Goal: Task Accomplishment & Management: Manage account settings

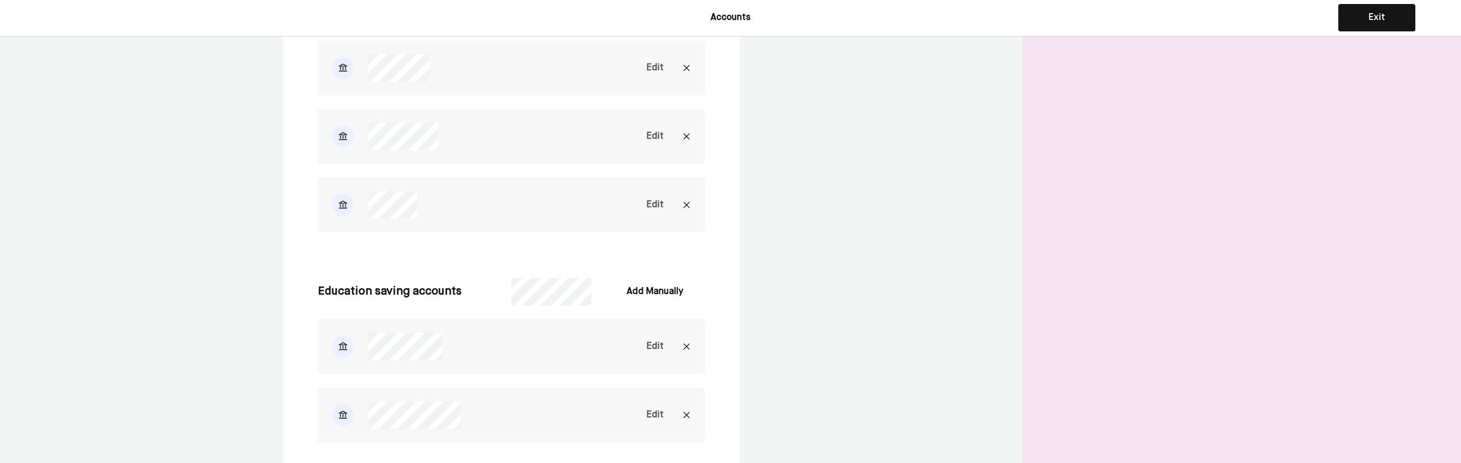
scroll to position [1484, 0]
click at [655, 201] on div "Edit" at bounding box center [655, 203] width 17 height 14
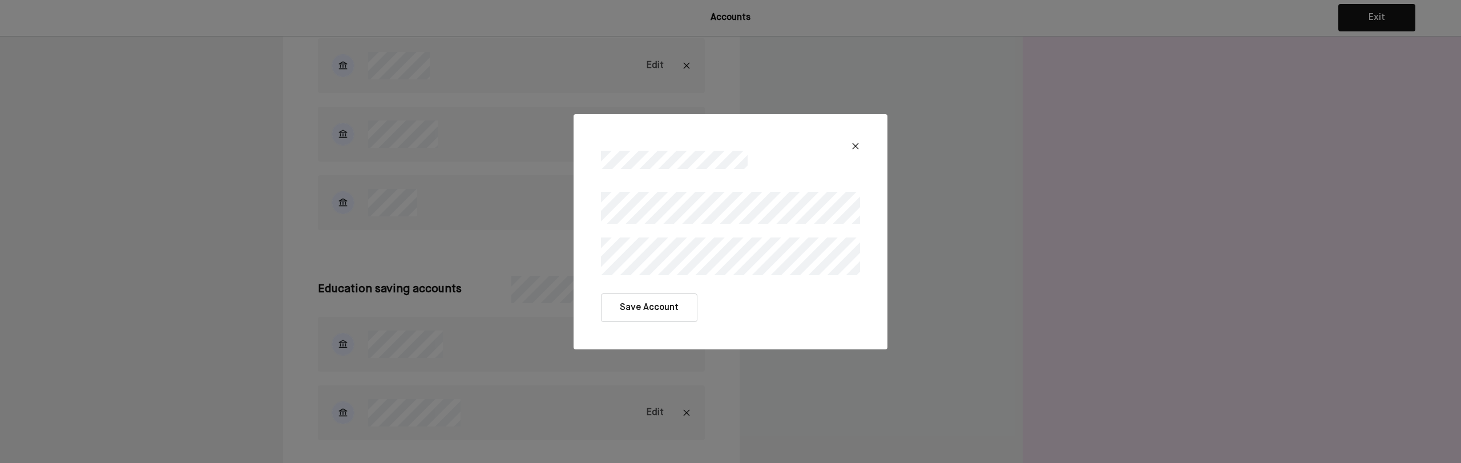
click at [682, 309] on button "Save Account" at bounding box center [649, 307] width 96 height 29
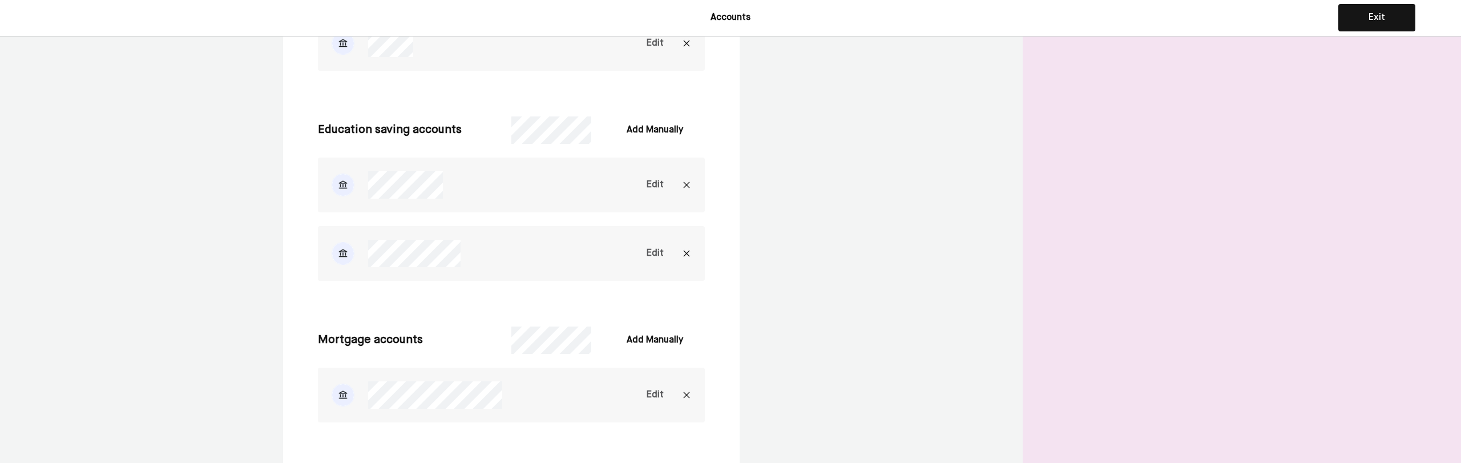
scroll to position [1706, 0]
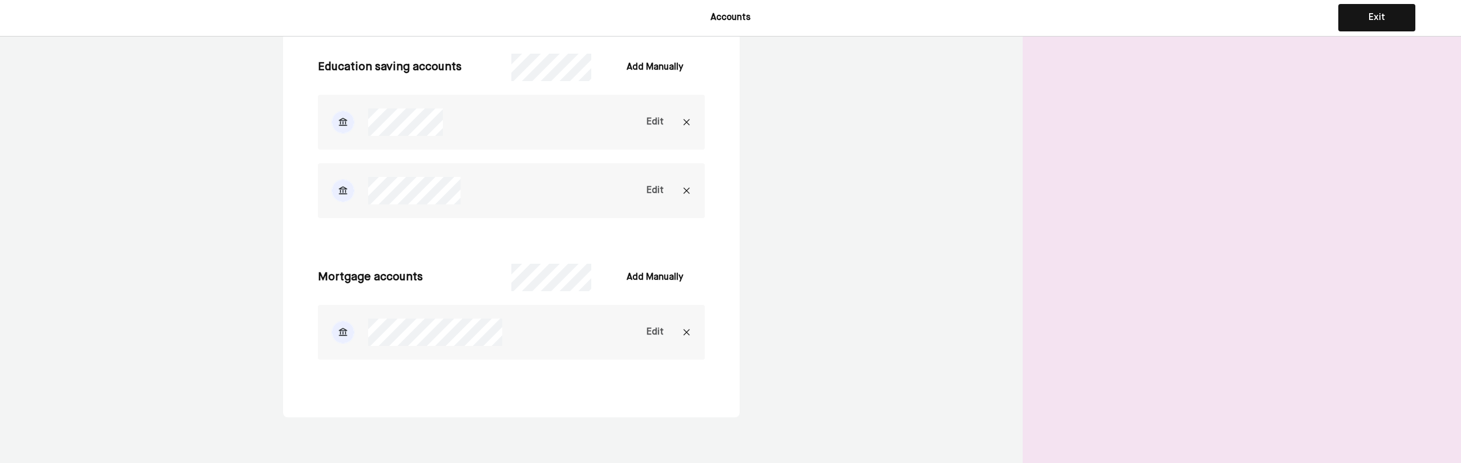
click at [654, 334] on div "Edit" at bounding box center [655, 332] width 17 height 14
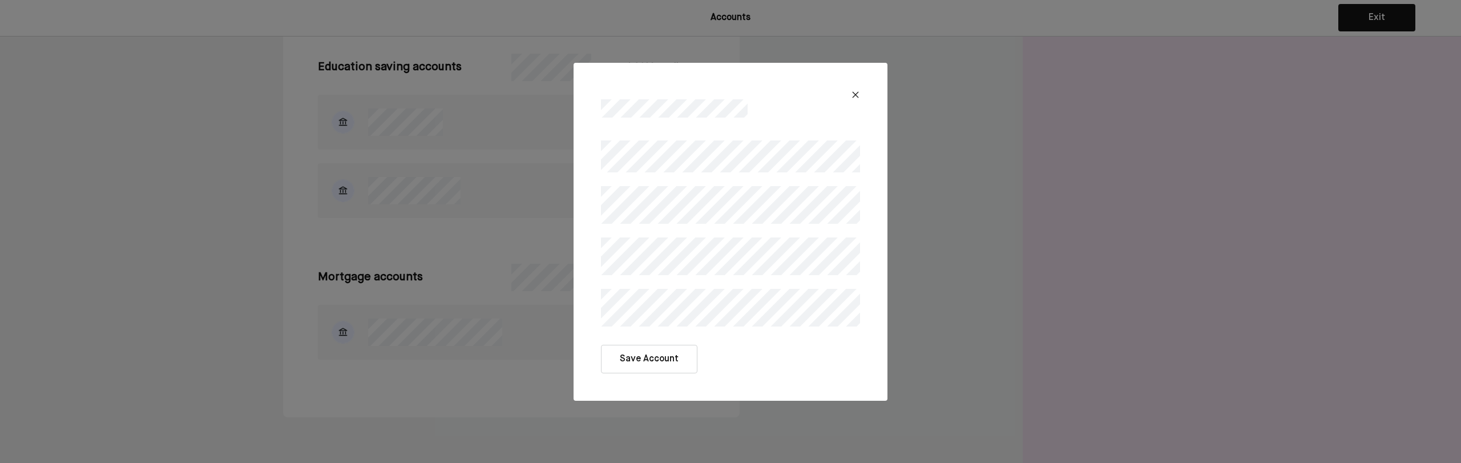
click at [176, 298] on div "Save Account" at bounding box center [730, 231] width 1461 height 463
click at [855, 94] on img at bounding box center [855, 94] width 9 height 9
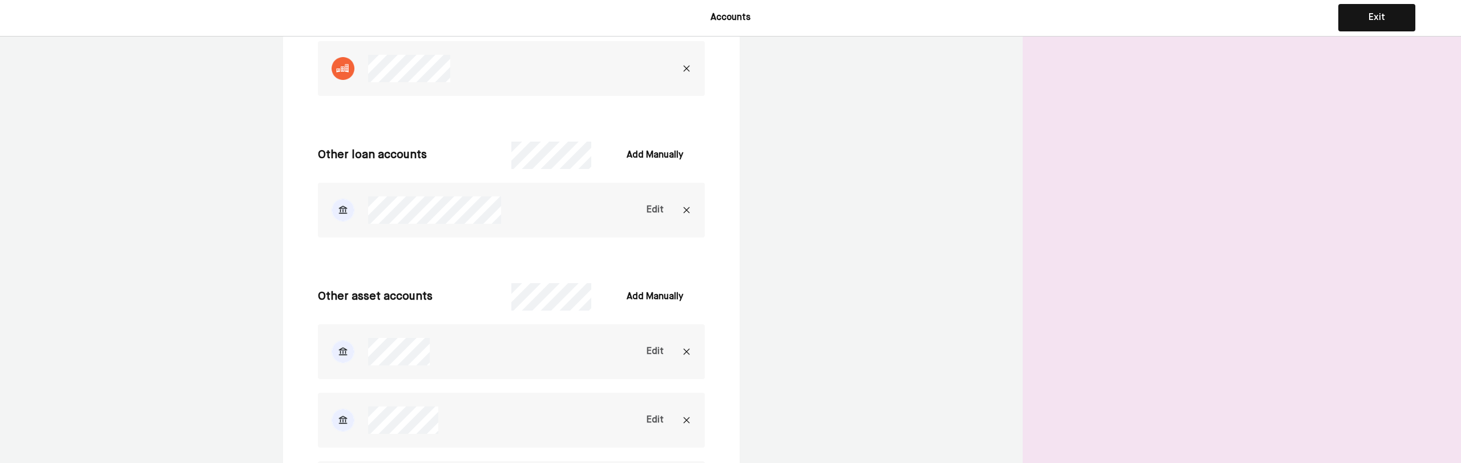
scroll to position [1135, 0]
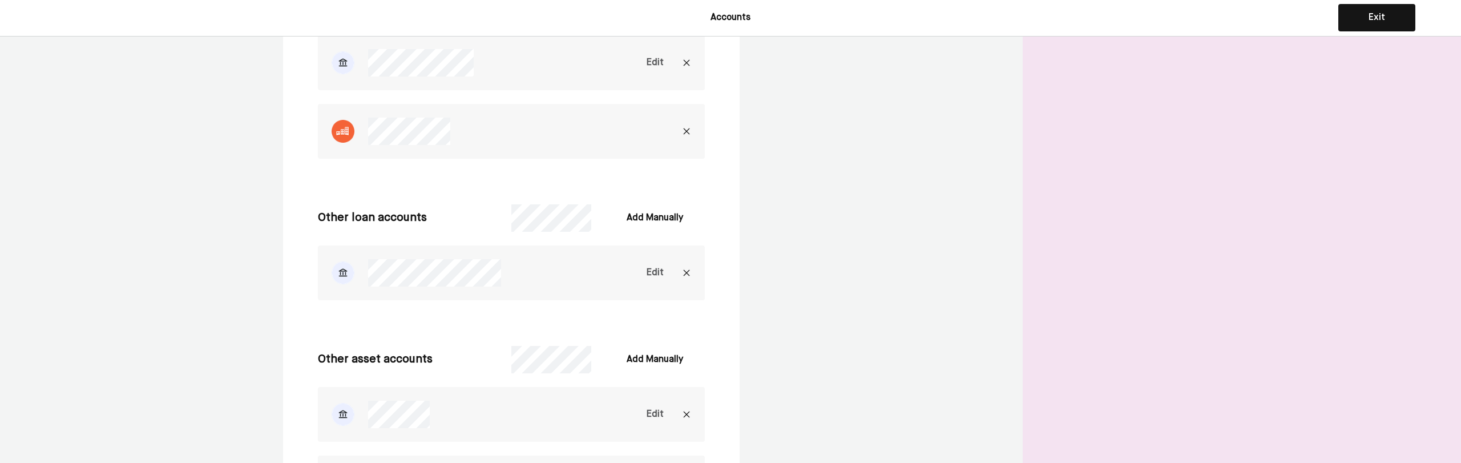
click at [656, 272] on div "Edit" at bounding box center [655, 273] width 17 height 14
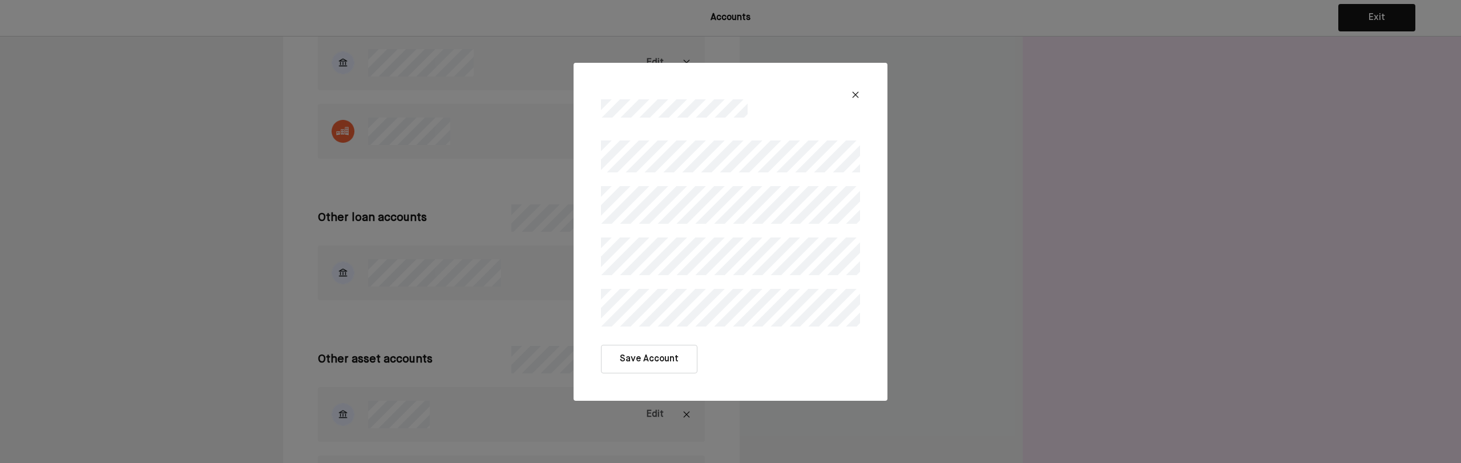
click at [648, 360] on button "Save Account" at bounding box center [649, 359] width 96 height 29
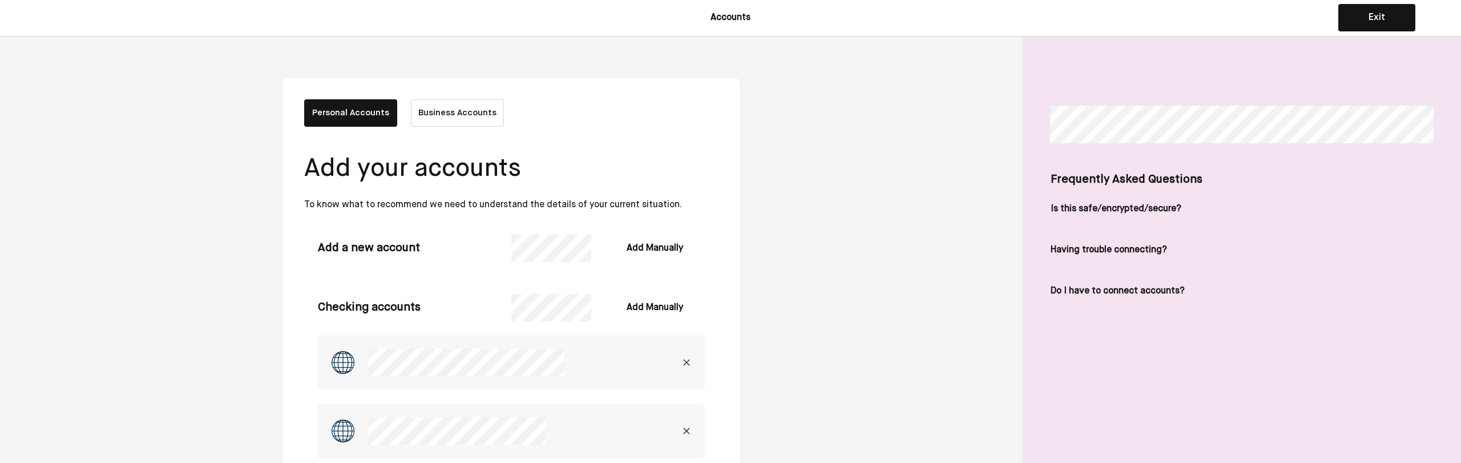
scroll to position [0, 0]
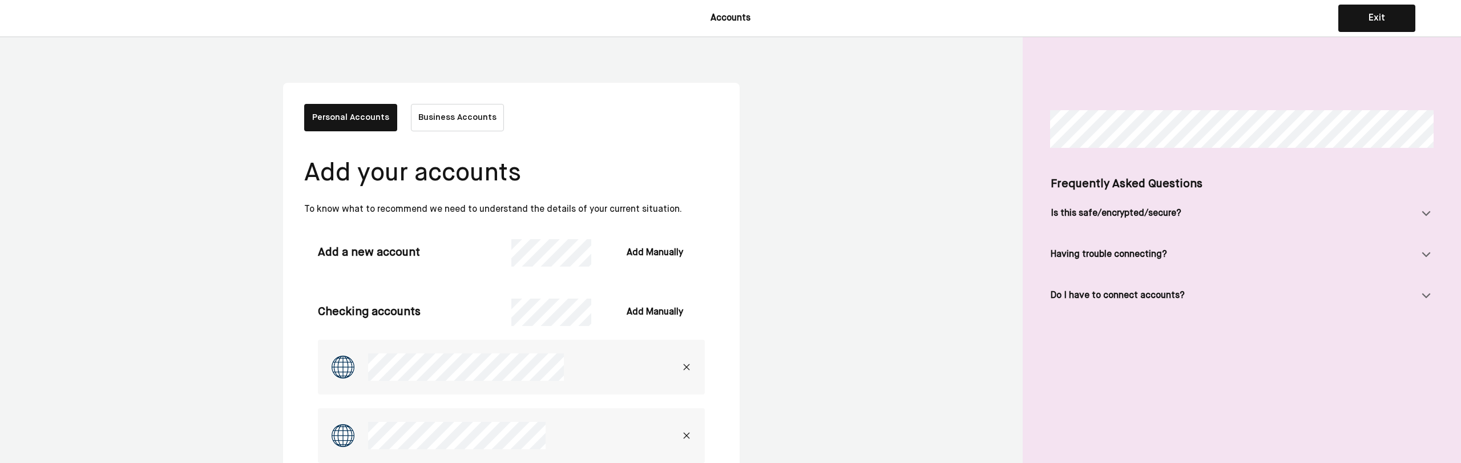
click at [442, 114] on button "Business Accounts" at bounding box center [457, 117] width 93 height 27
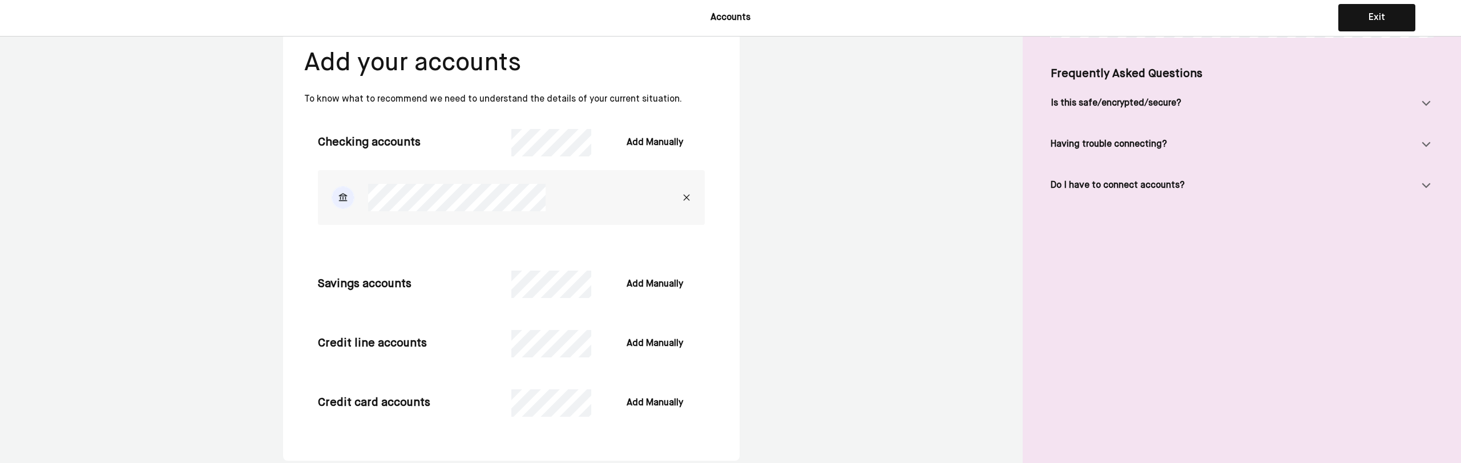
scroll to position [114, 0]
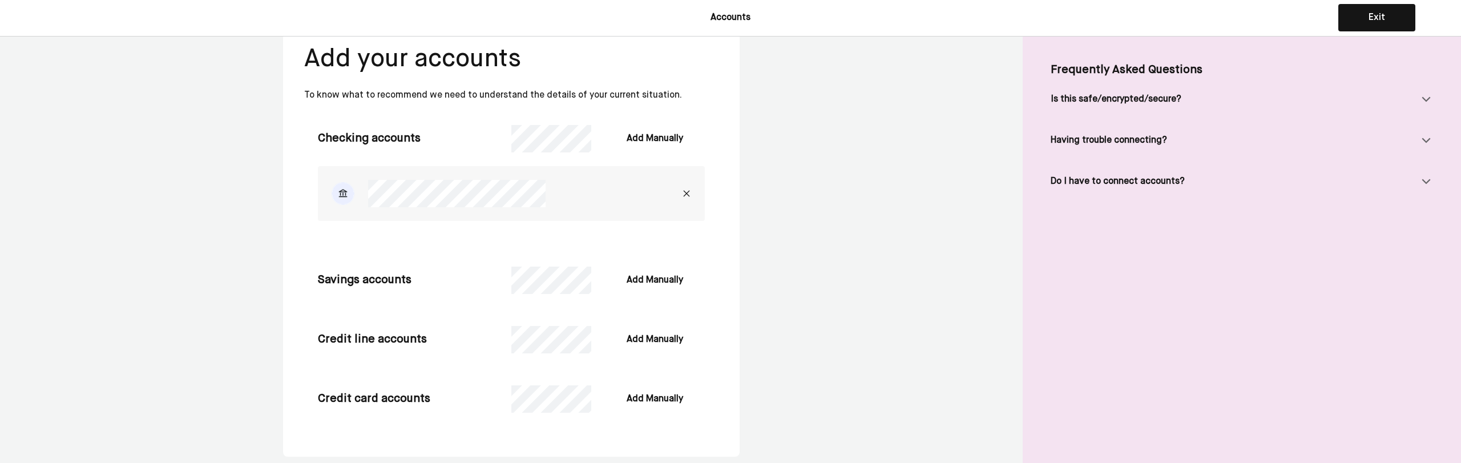
click at [687, 193] on img at bounding box center [686, 193] width 9 height 9
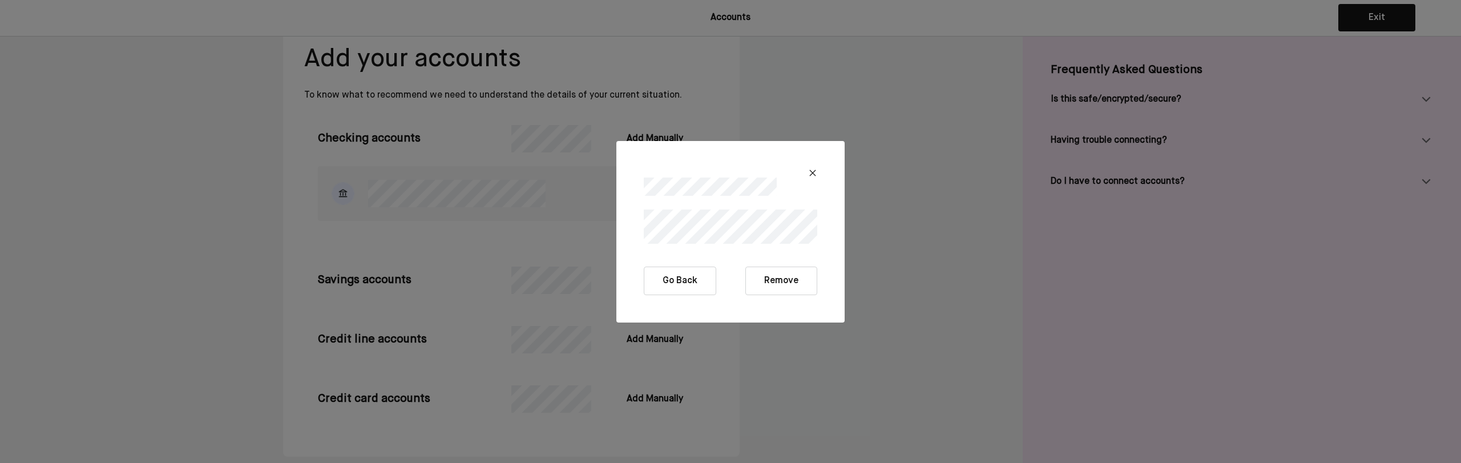
click at [793, 281] on button "Remove" at bounding box center [781, 281] width 72 height 29
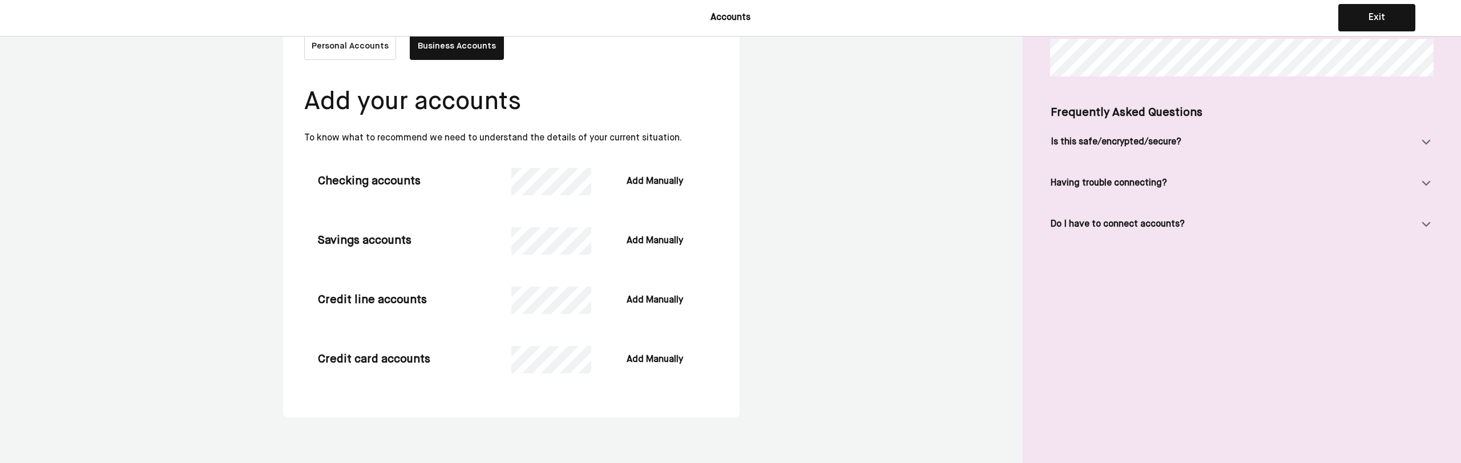
scroll to position [71, 0]
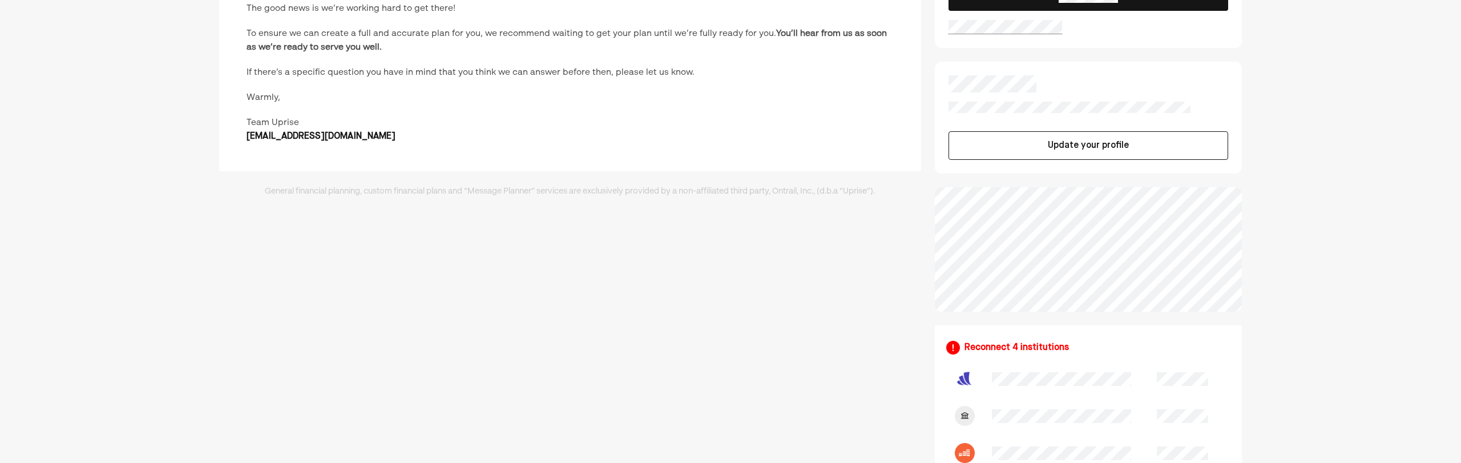
scroll to position [215, 0]
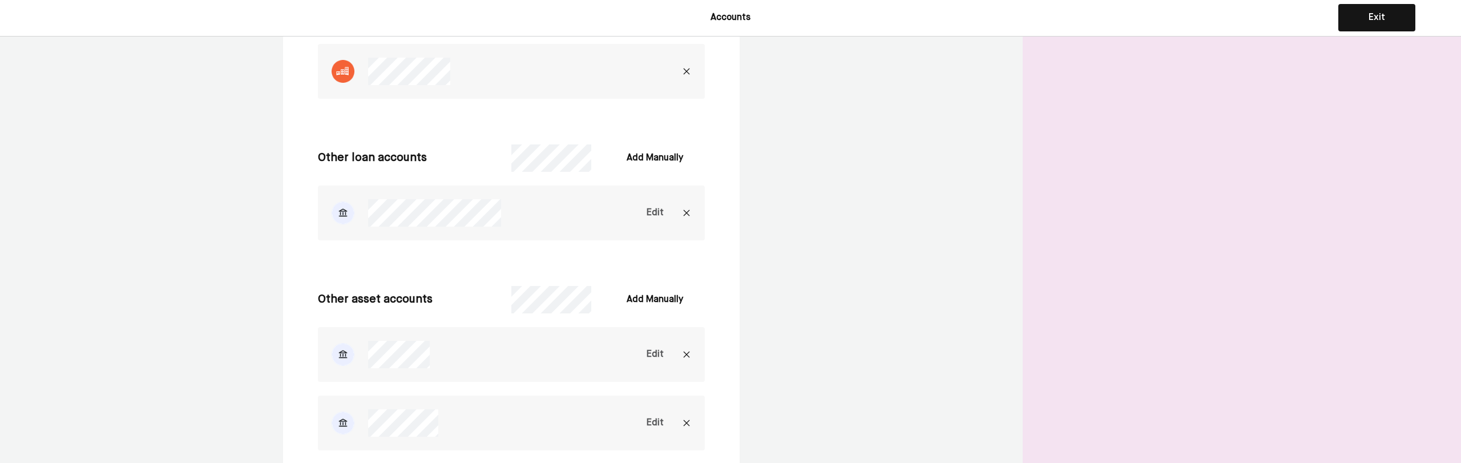
scroll to position [1142, 0]
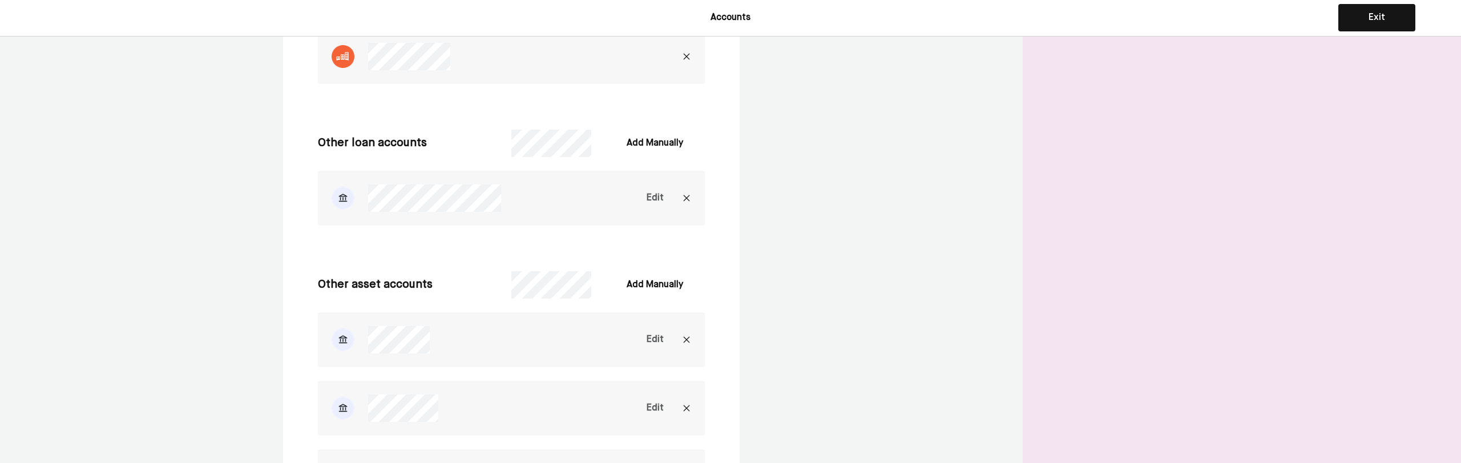
click at [687, 197] on img at bounding box center [686, 197] width 9 height 9
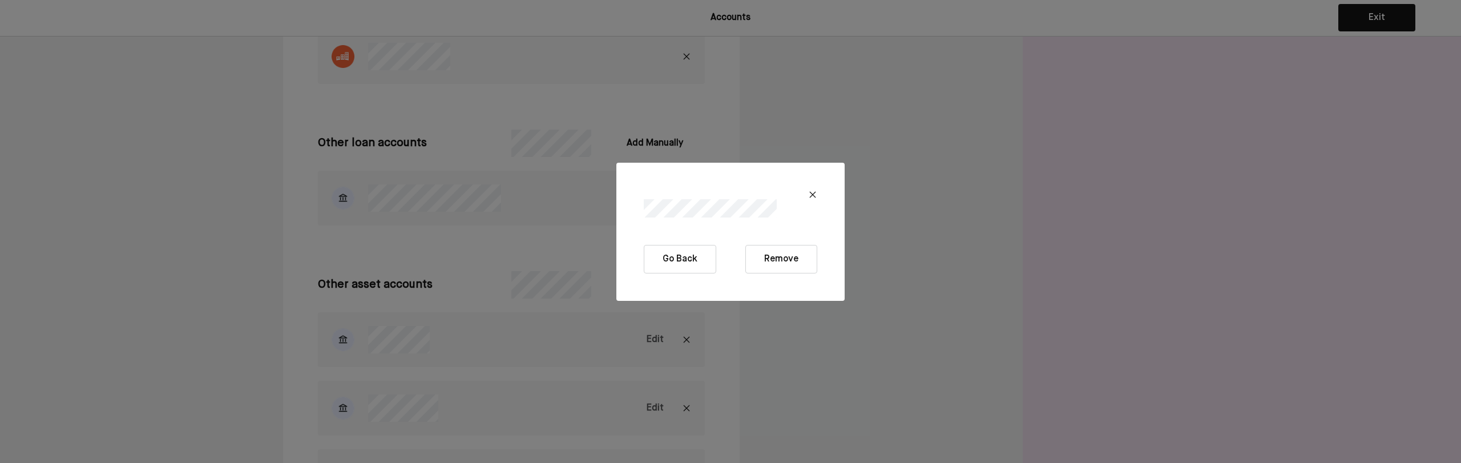
click at [779, 255] on button "Remove" at bounding box center [781, 259] width 72 height 29
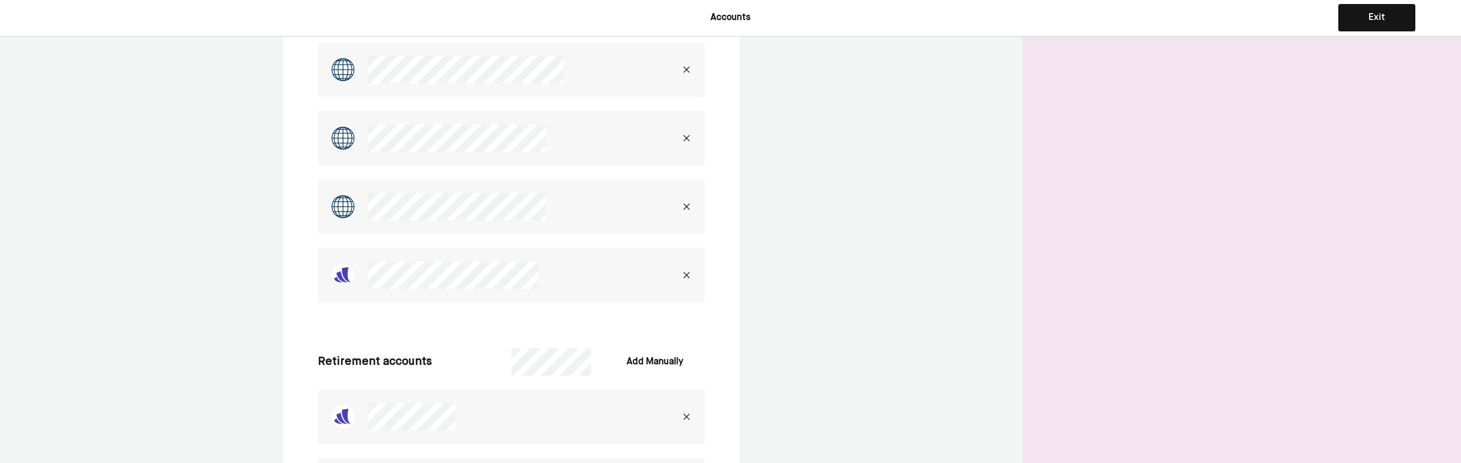
scroll to position [0, 0]
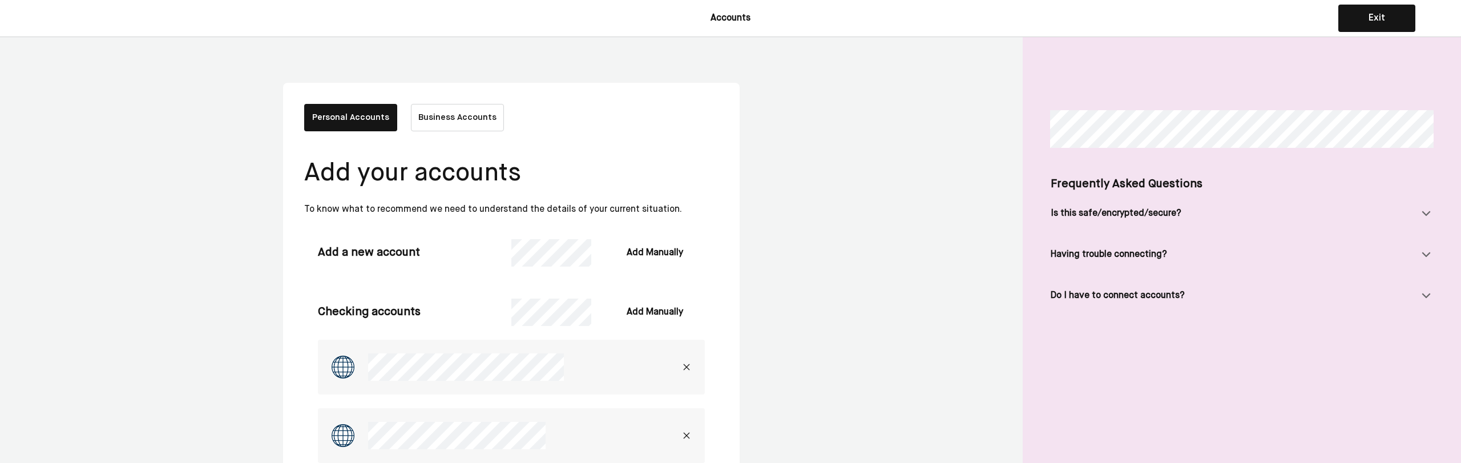
click at [1345, 25] on button "Exit" at bounding box center [1376, 18] width 77 height 27
